Goal: Find specific page/section: Find specific page/section

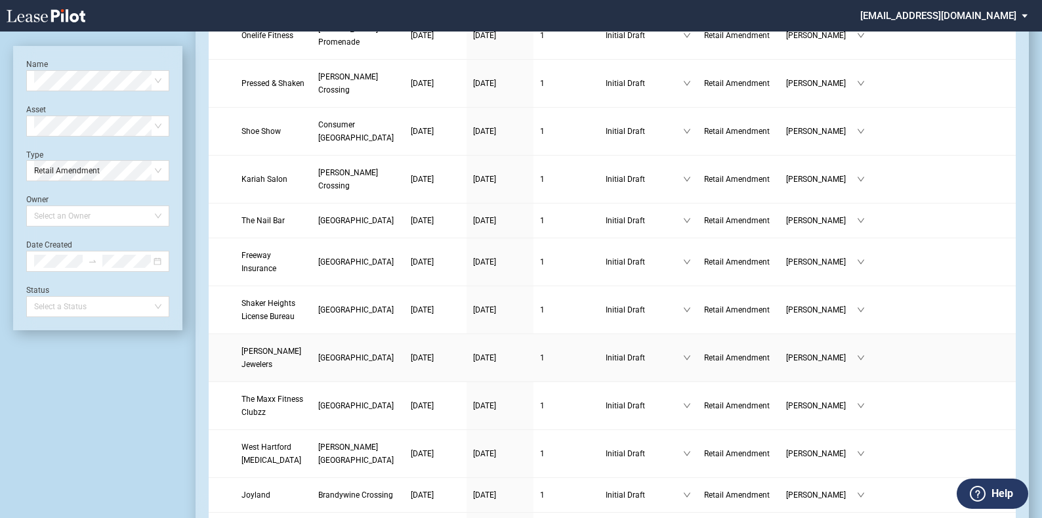
scroll to position [919, 0]
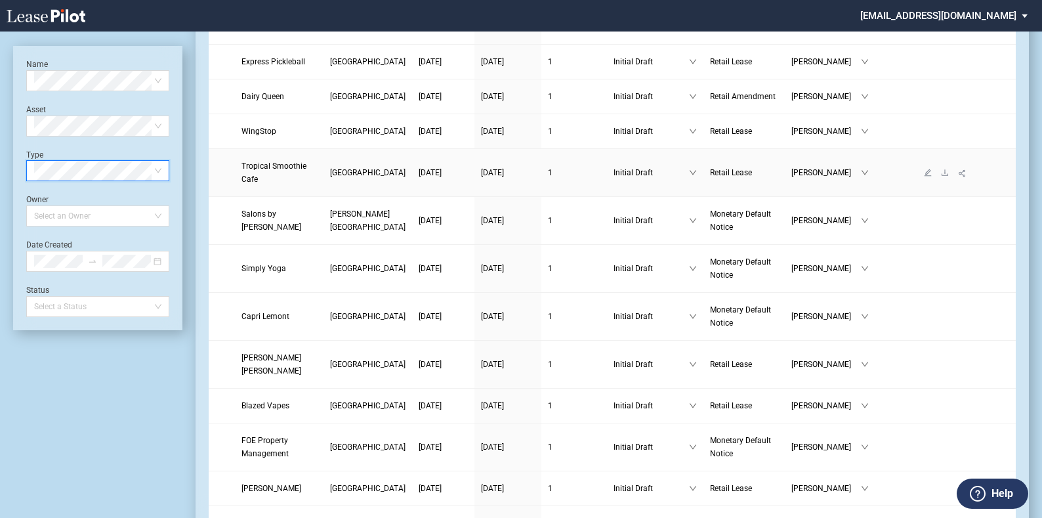
click at [316, 159] on link "Tropical Smoothie Cafe" at bounding box center [278, 172] width 75 height 26
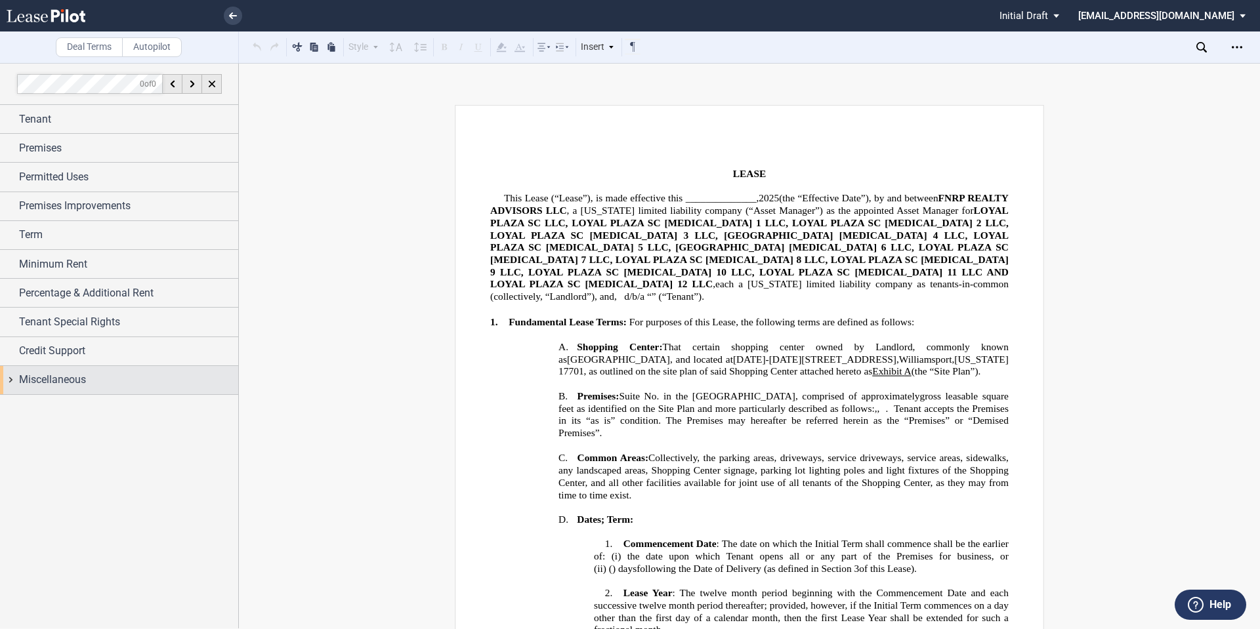
click at [12, 380] on div "Miscellaneous" at bounding box center [119, 380] width 238 height 28
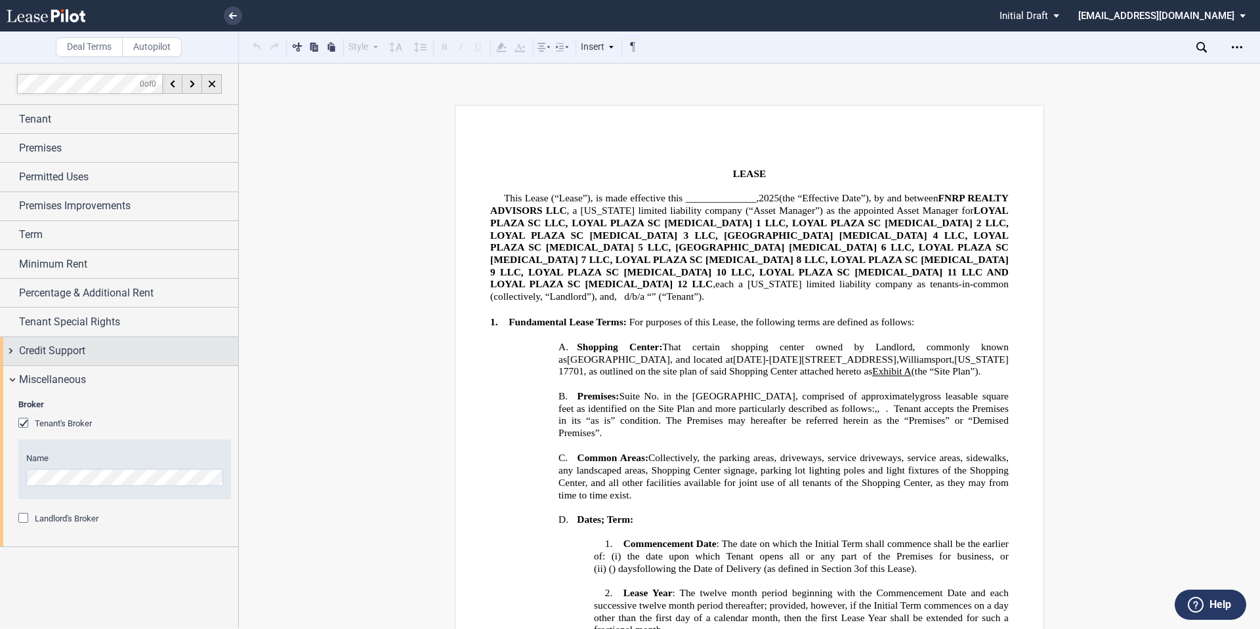
click at [10, 353] on div "Credit Support" at bounding box center [119, 351] width 238 height 28
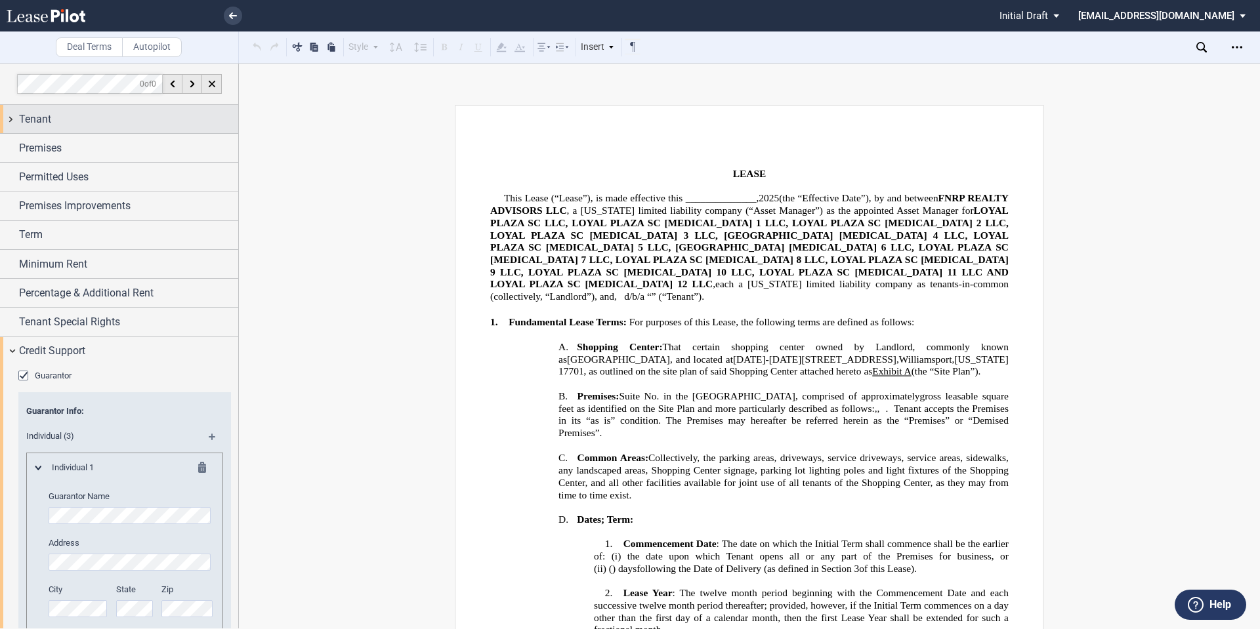
click at [9, 116] on div "Tenant" at bounding box center [119, 119] width 238 height 28
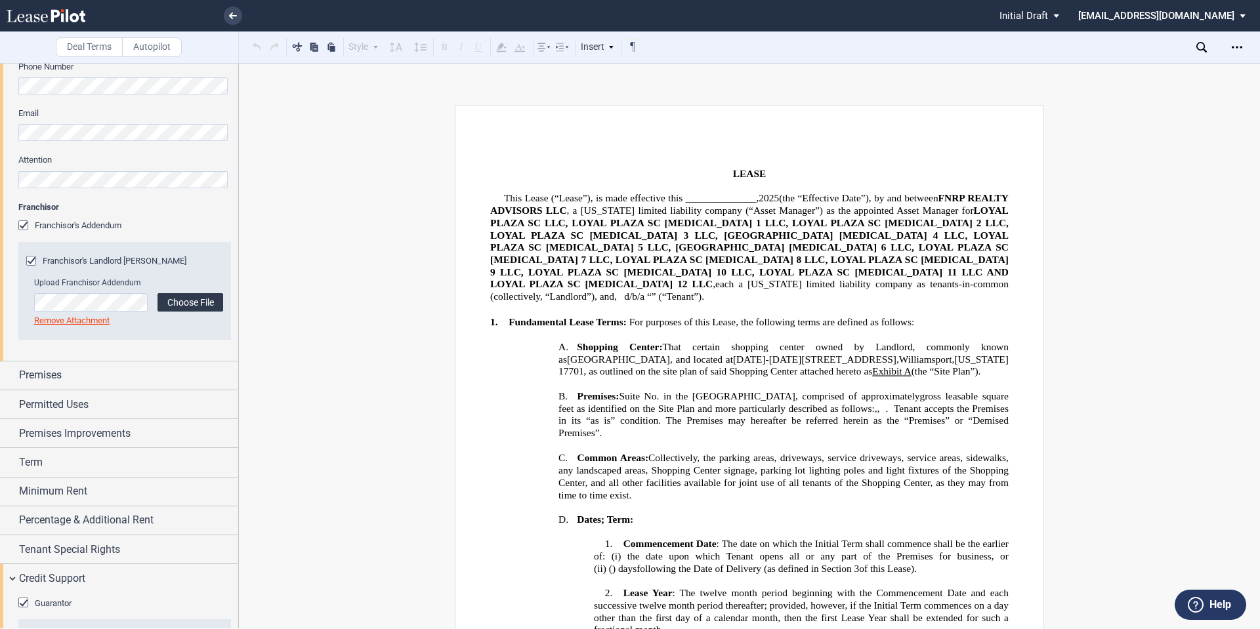
scroll to position [459, 0]
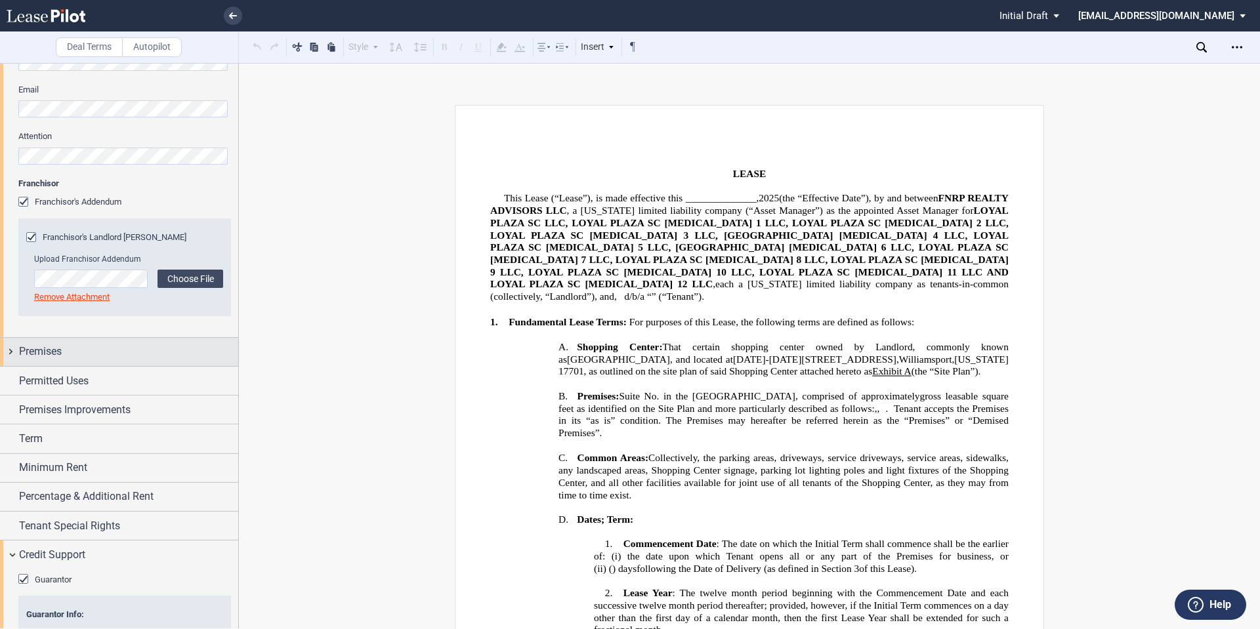
click at [8, 356] on div "Premises" at bounding box center [119, 352] width 238 height 28
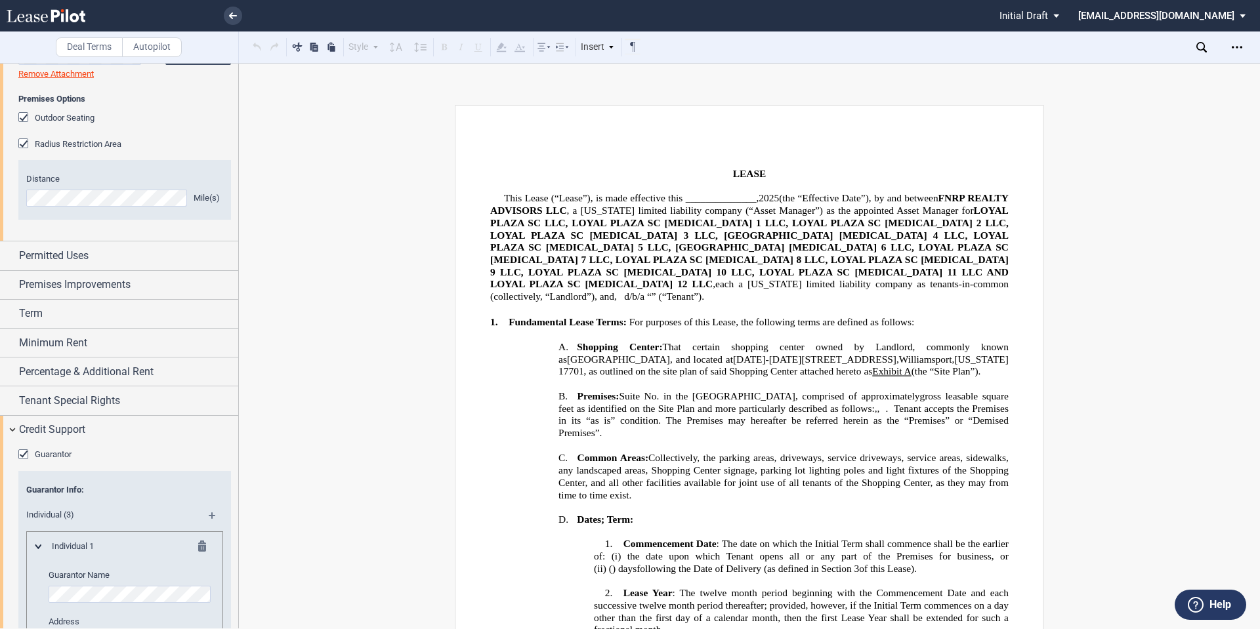
scroll to position [1050, 0]
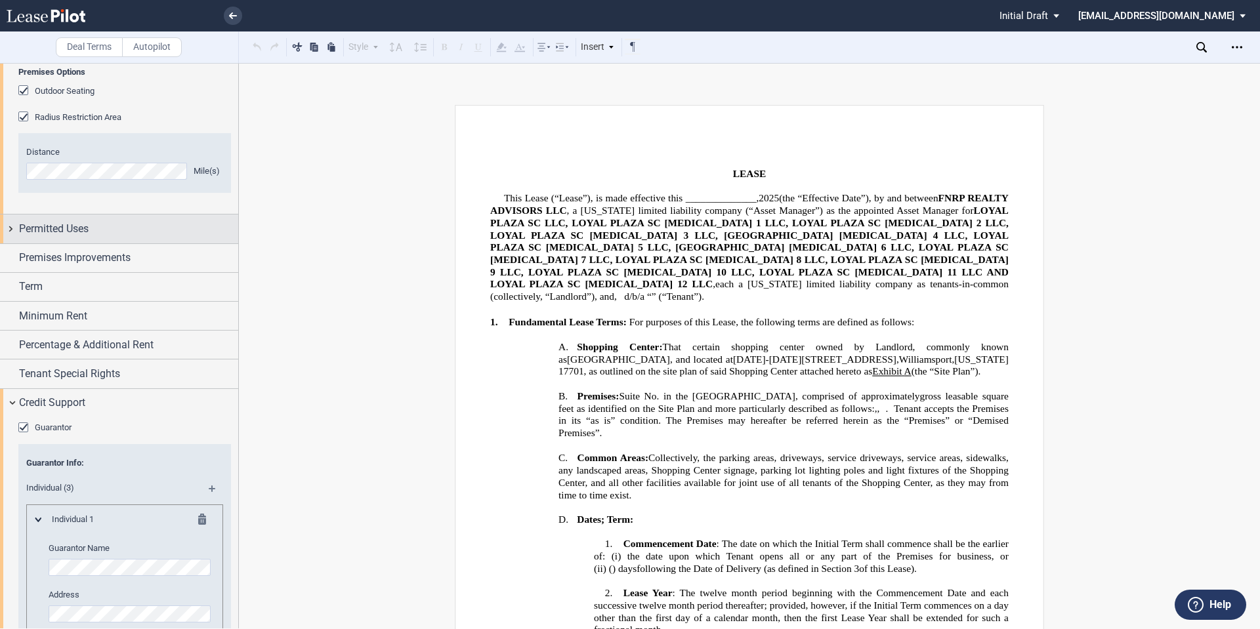
click at [12, 232] on div "Permitted Uses" at bounding box center [119, 229] width 238 height 28
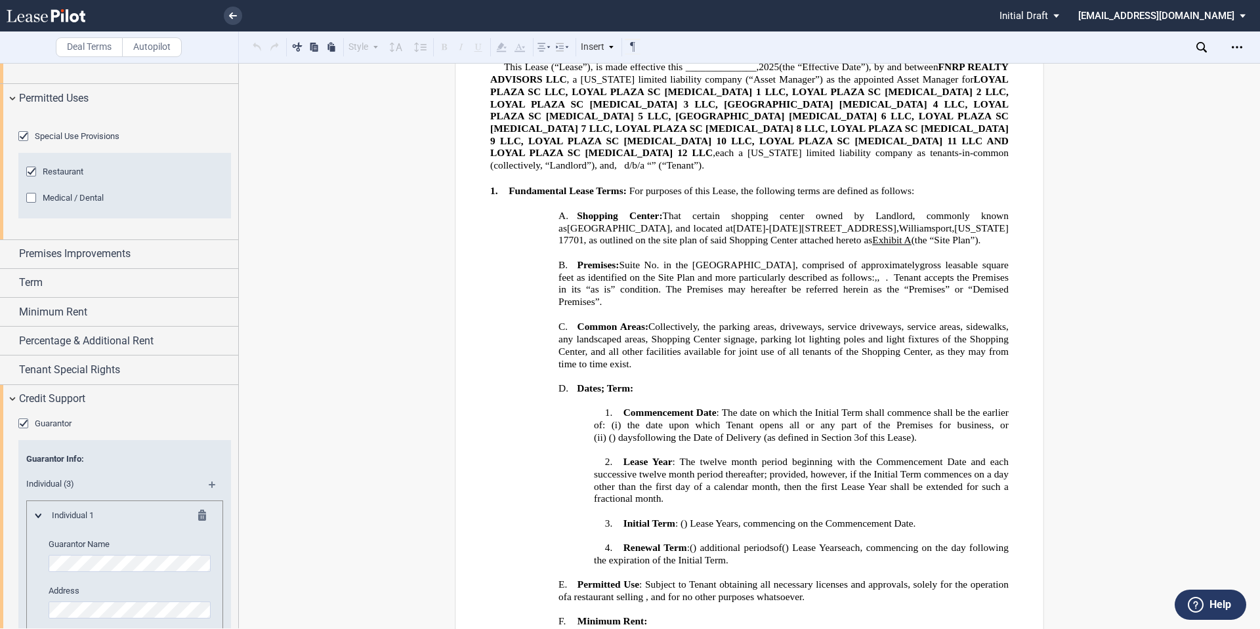
scroll to position [1181, 0]
click at [12, 268] on div "Premises Improvements" at bounding box center [119, 254] width 238 height 28
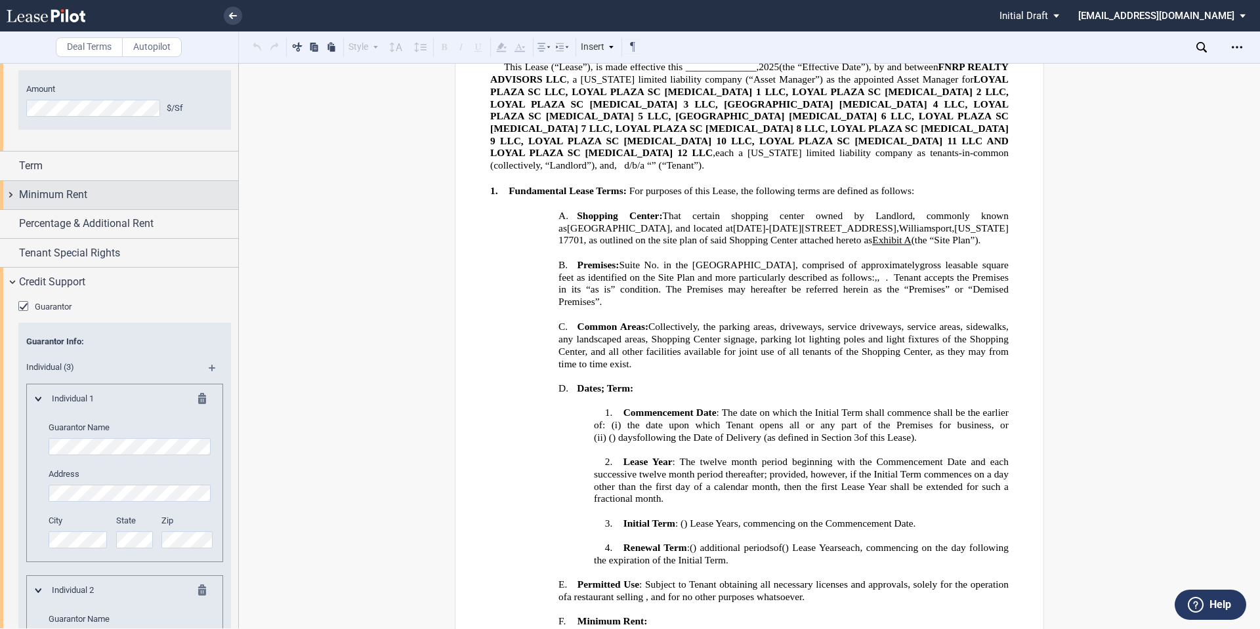
scroll to position [1509, 0]
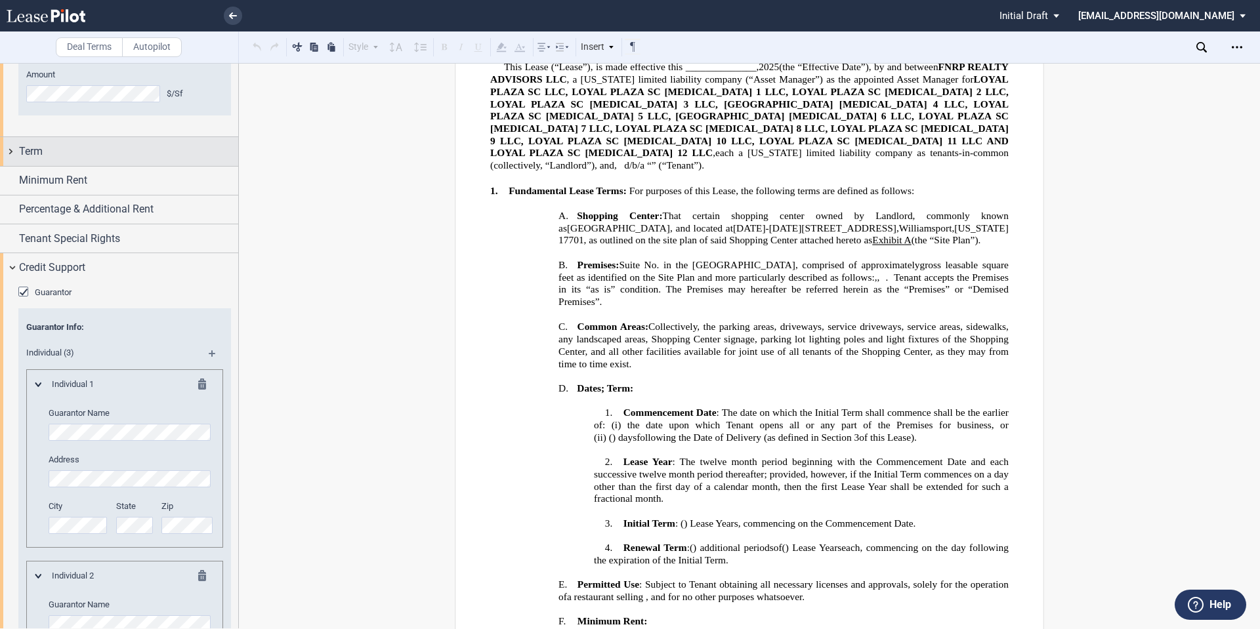
click at [7, 165] on div "Term" at bounding box center [119, 151] width 238 height 28
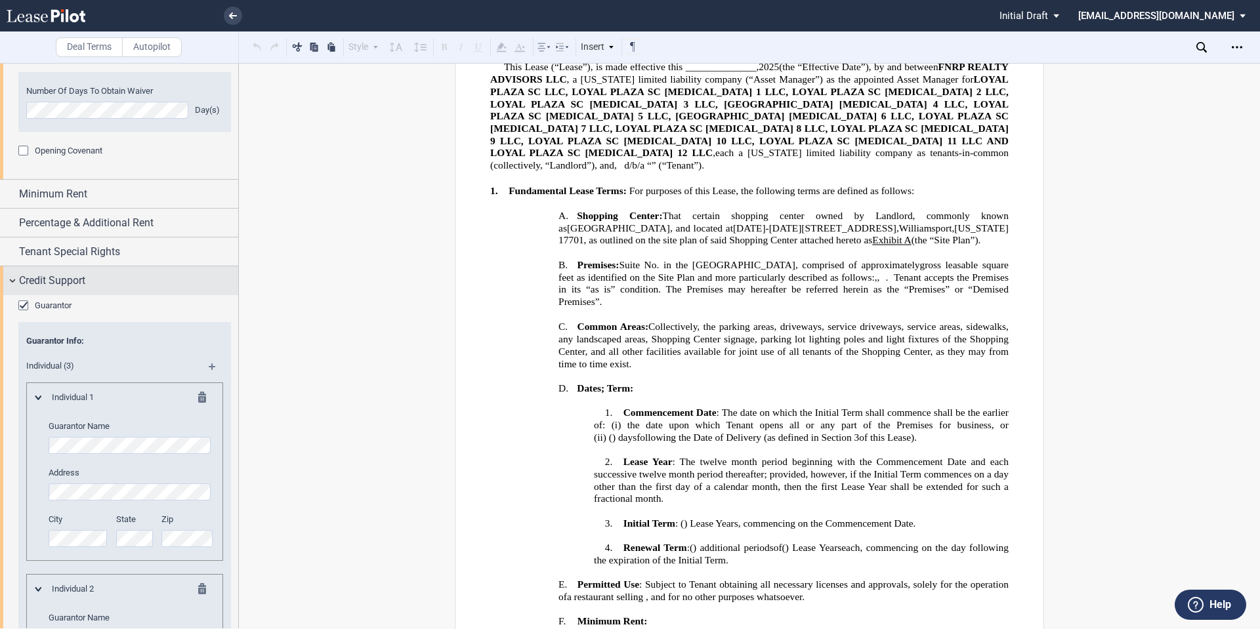
scroll to position [2034, 0]
click at [12, 265] on div "Tenant Special Rights" at bounding box center [119, 251] width 238 height 28
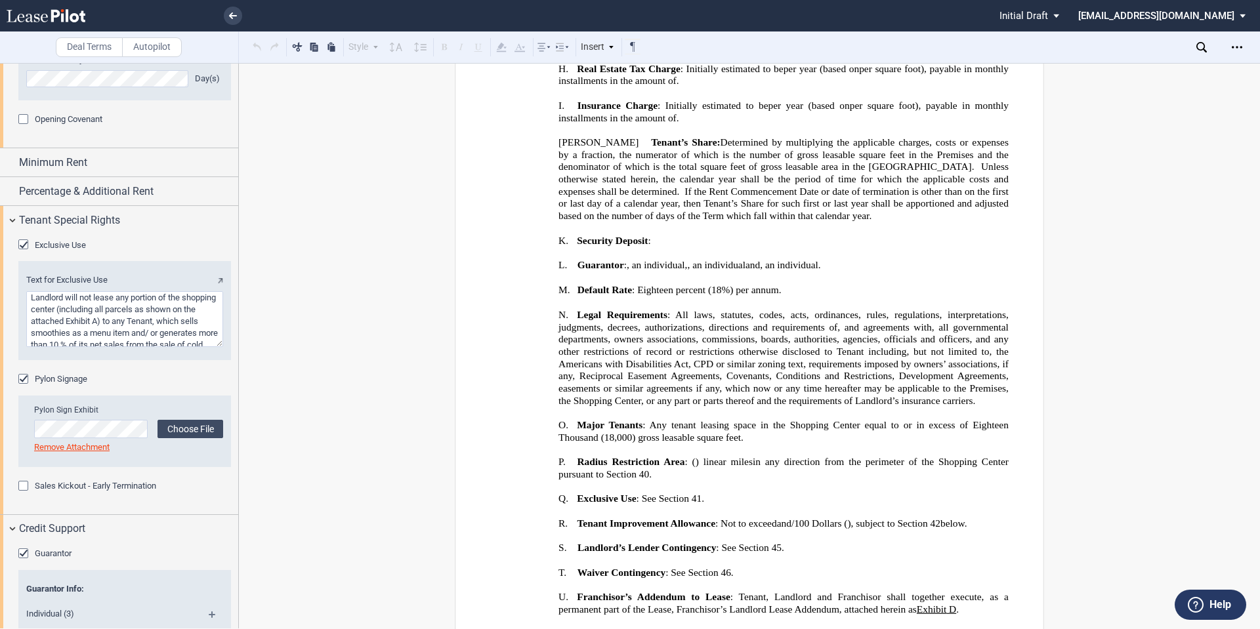
scroll to position [1852, 0]
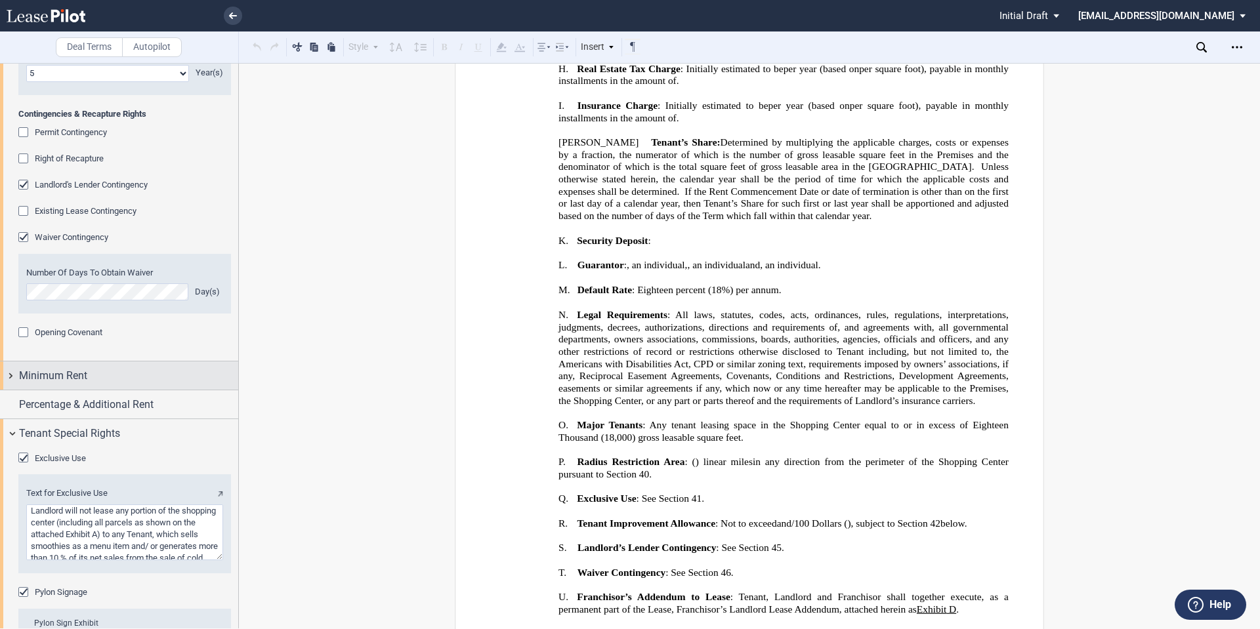
click at [7, 390] on div "Minimum Rent" at bounding box center [119, 376] width 238 height 28
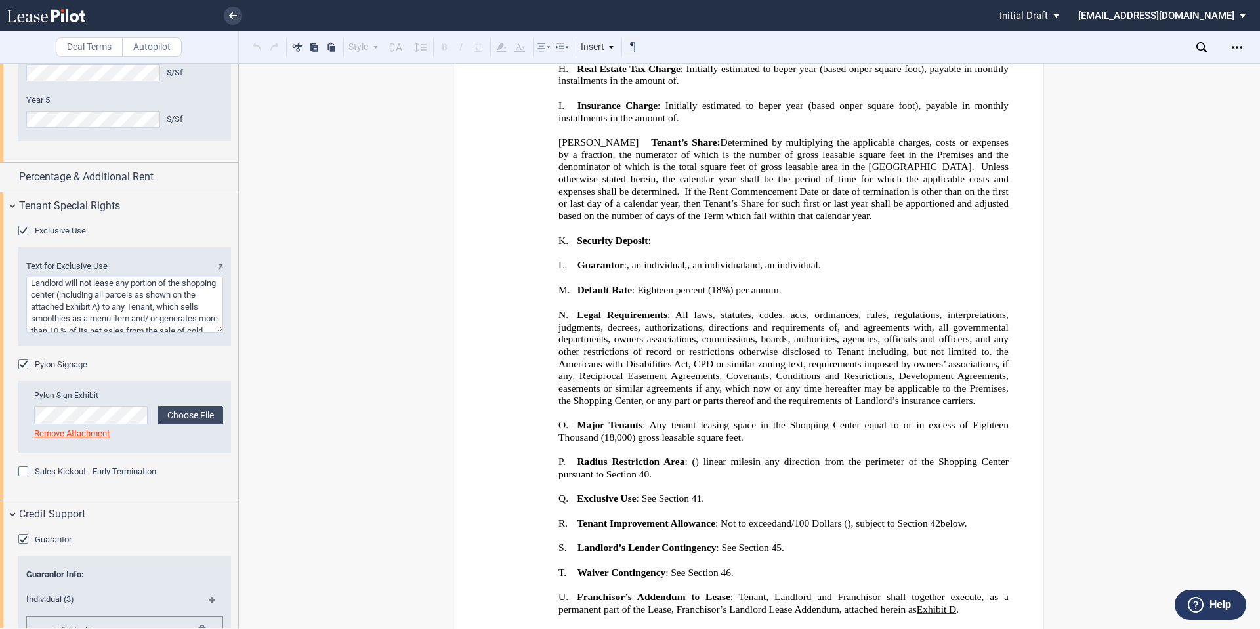
scroll to position [3361, 0]
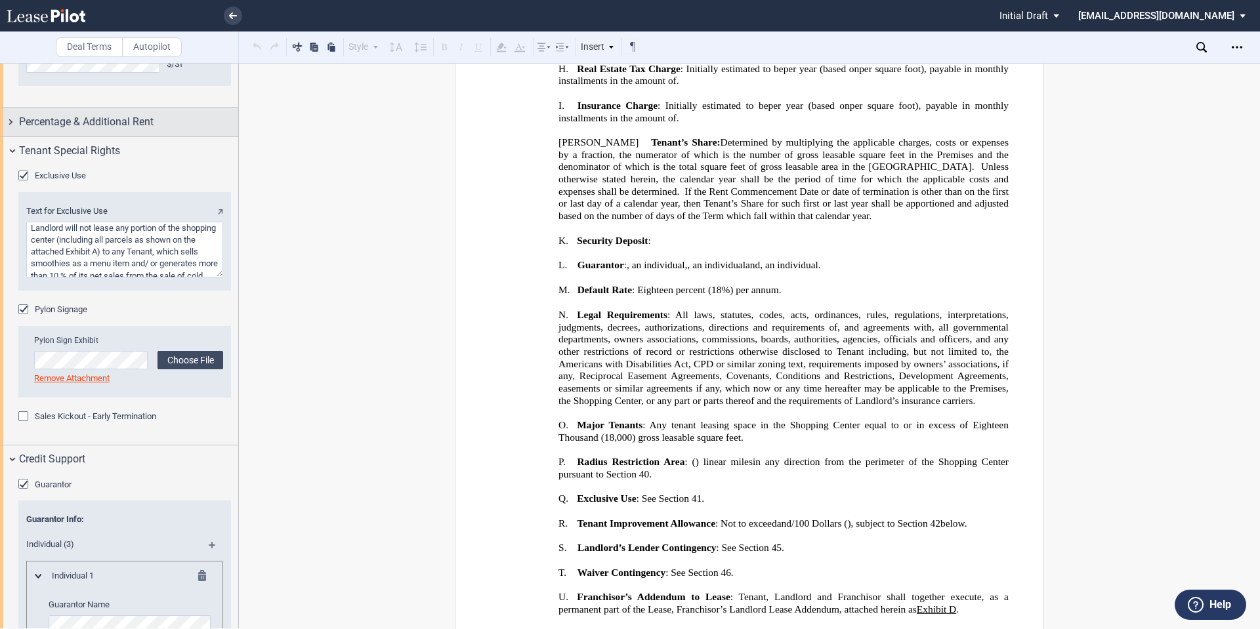
click at [10, 136] on div "Percentage & Additional Rent" at bounding box center [119, 122] width 238 height 28
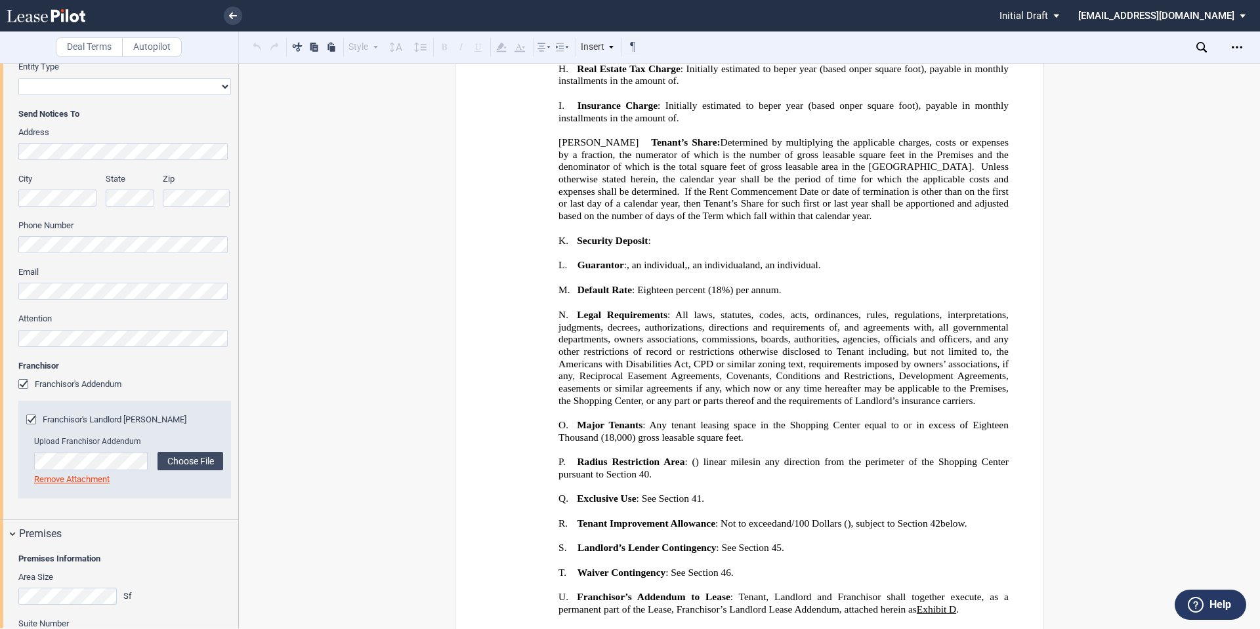
scroll to position [0, 0]
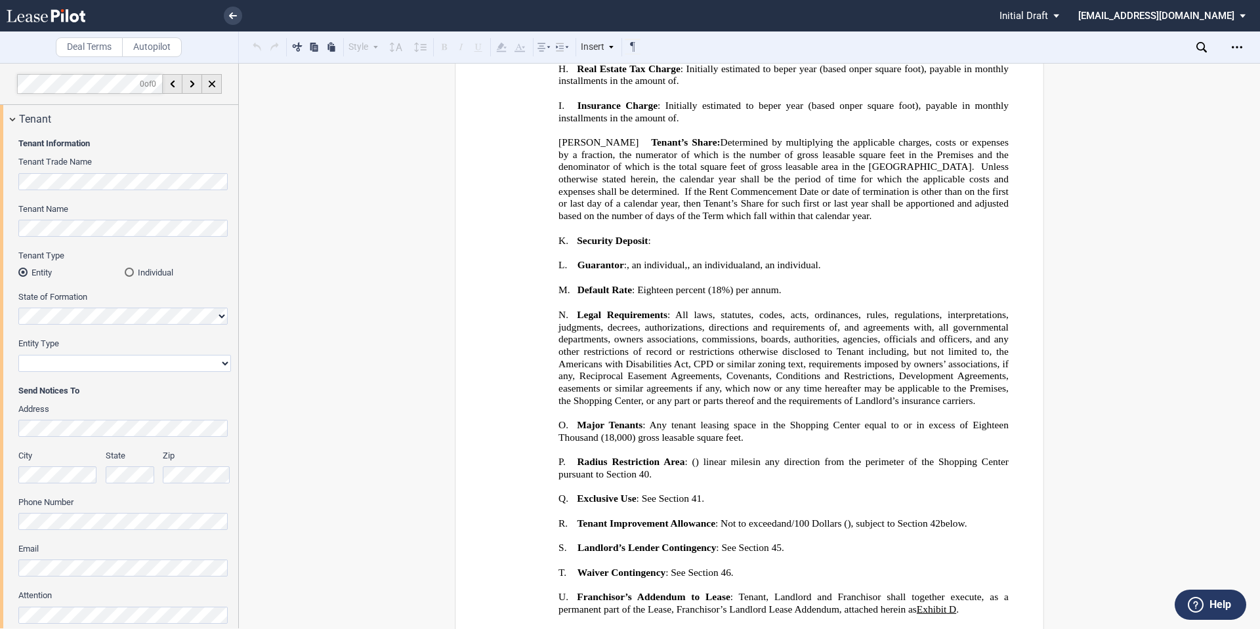
click at [166, 49] on label "Autopilot" at bounding box center [152, 47] width 60 height 20
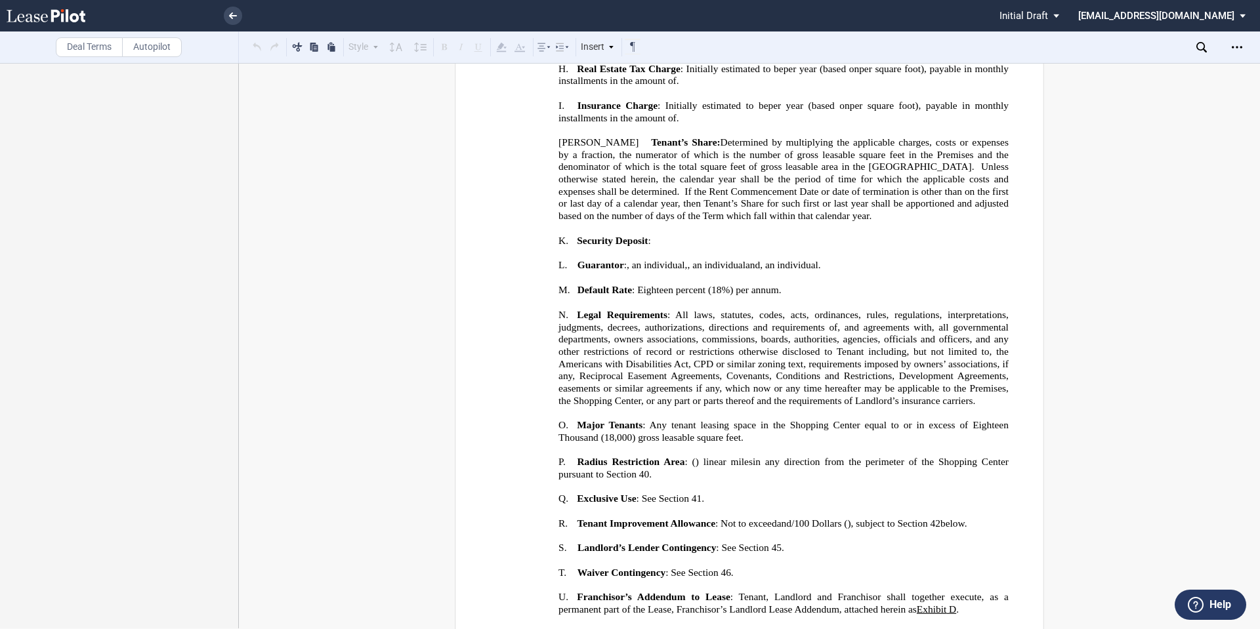
click at [93, 46] on label "Deal Terms" at bounding box center [89, 47] width 67 height 20
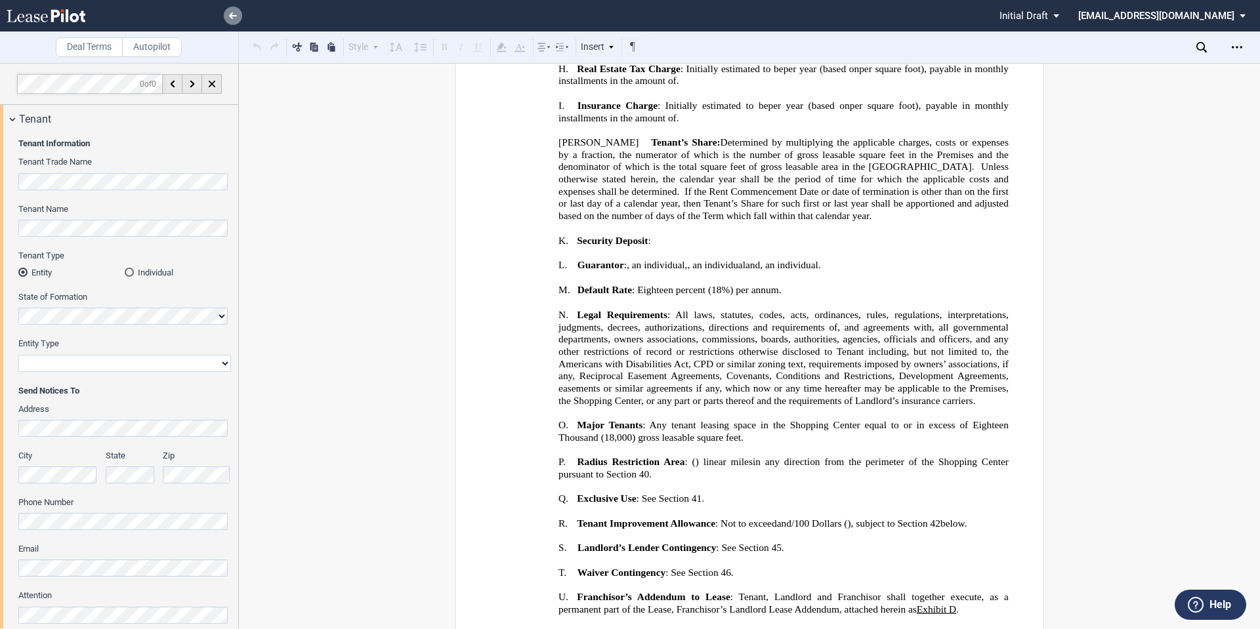
click at [234, 15] on use at bounding box center [233, 15] width 8 height 7
